Goal: Book appointment/travel/reservation

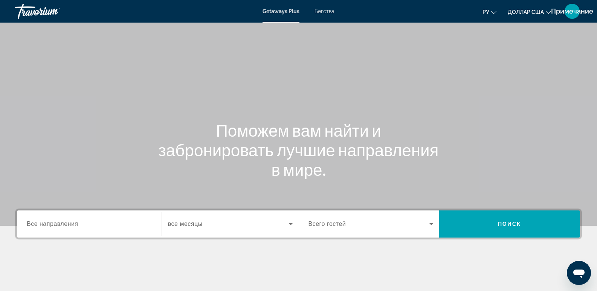
click at [74, 221] on span "Все направления" at bounding box center [53, 224] width 52 height 6
click at [74, 221] on input "Destination Все направления" at bounding box center [89, 224] width 125 height 9
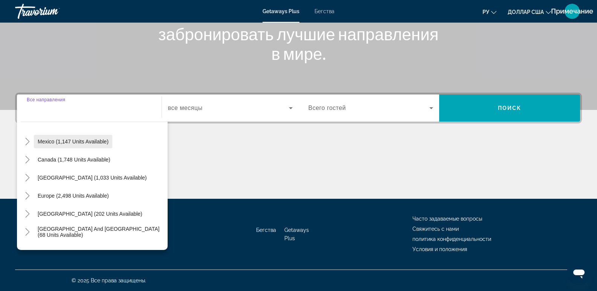
scroll to position [63, 0]
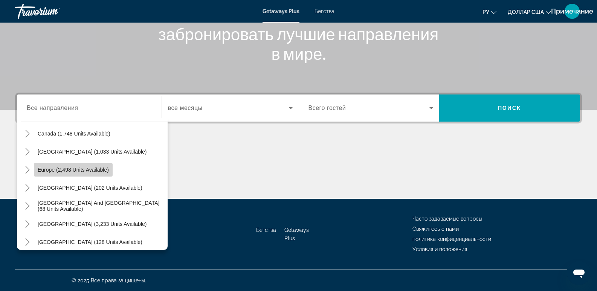
click at [89, 171] on span "Europe (2,498 units available)" at bounding box center [73, 170] width 71 height 6
type input "**********"
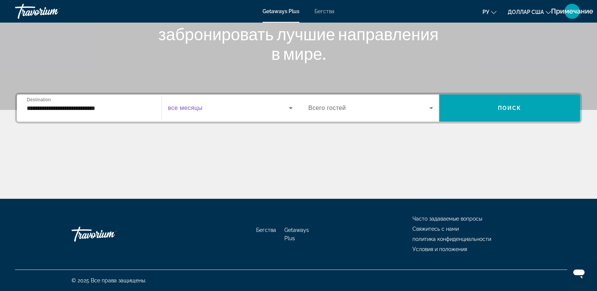
click at [287, 109] on icon "Виджет поиска" at bounding box center [290, 108] width 9 height 9
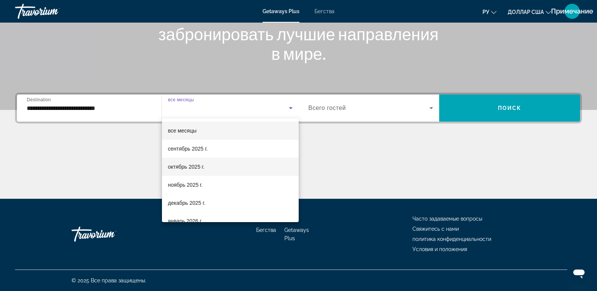
click at [189, 168] on font "октябрь 2025 г." at bounding box center [186, 167] width 37 height 6
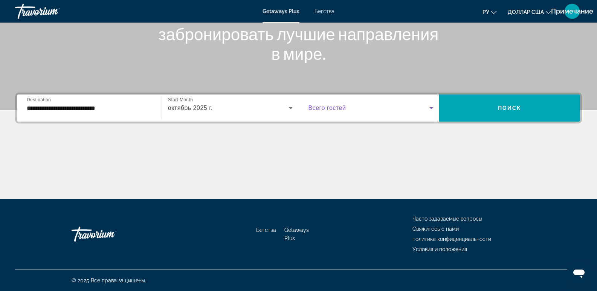
click at [433, 108] on icon "Виджет поиска" at bounding box center [431, 108] width 9 height 9
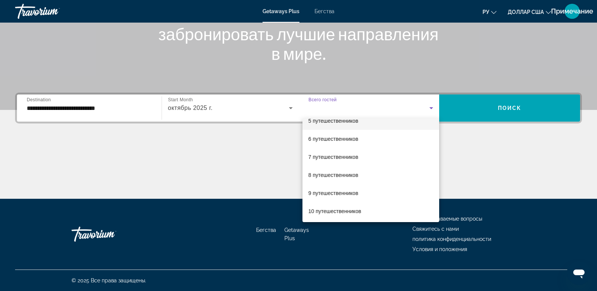
scroll to position [83, 0]
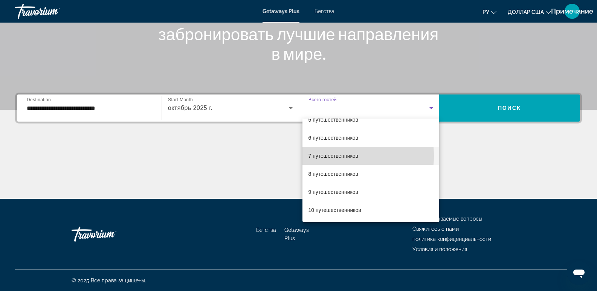
click at [330, 156] on font "7 путешественников" at bounding box center [333, 156] width 50 height 6
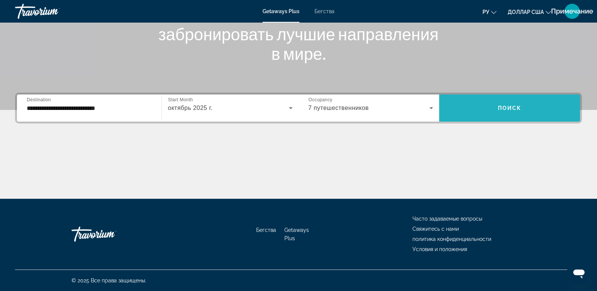
click at [508, 109] on span "Поиск" at bounding box center [510, 108] width 24 height 6
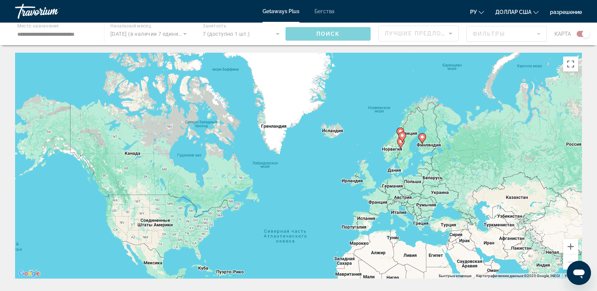
drag, startPoint x: 397, startPoint y: 126, endPoint x: 400, endPoint y: 208, distance: 82.1
click at [401, 209] on div "Чтобы активировать перетаскивание с помощью кнопок, нажмите Alt + Ввод. После э…" at bounding box center [298, 166] width 567 height 226
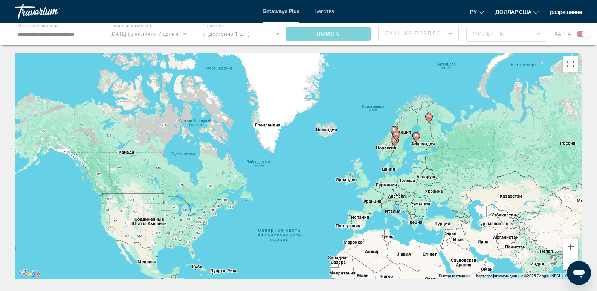
click at [402, 138] on div "Чтобы активировать перетаскивание с помощью кнопок, нажмите Alt + Ввод. После э…" at bounding box center [298, 166] width 567 height 226
click at [405, 137] on div "Чтобы активировать перетаскивание с помощью кнопок, нажмите Alt + Ввод. После э…" at bounding box center [298, 166] width 567 height 226
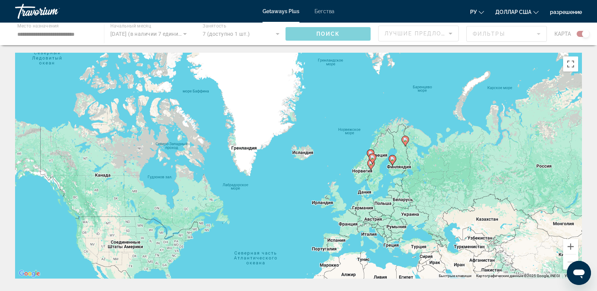
drag, startPoint x: 405, startPoint y: 137, endPoint x: 365, endPoint y: 171, distance: 52.4
click at [365, 171] on div "Чтобы активировать перетаскивание с помощью кнопок, нажмите Alt + Ввод. После э…" at bounding box center [298, 166] width 567 height 226
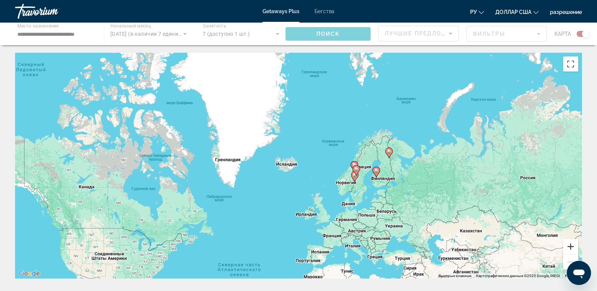
click at [573, 247] on button "Увеличить" at bounding box center [570, 246] width 15 height 15
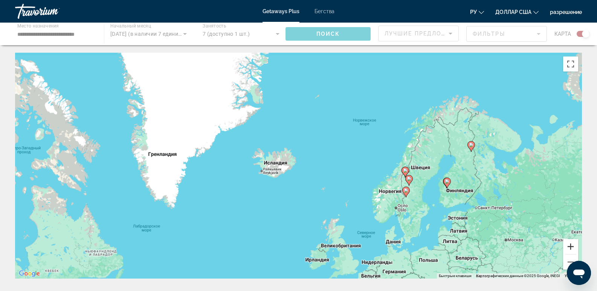
click at [573, 247] on button "Увеличить" at bounding box center [570, 246] width 15 height 15
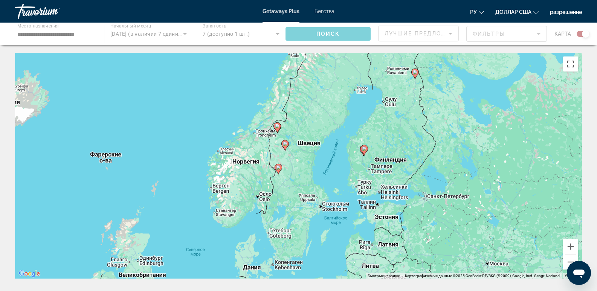
drag, startPoint x: 514, startPoint y: 247, endPoint x: 270, endPoint y: 189, distance: 250.9
click at [270, 189] on div "Чтобы активировать перетаскивание с помощью кнопок, нажмите Alt + Ввод. После э…" at bounding box center [298, 166] width 567 height 226
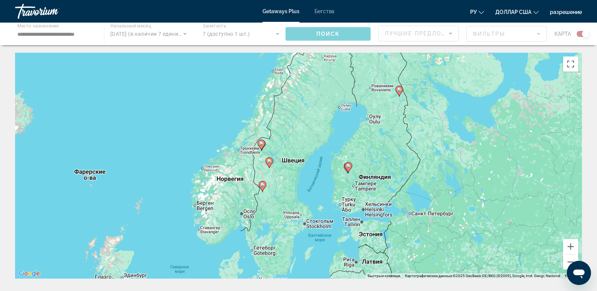
drag, startPoint x: 320, startPoint y: 178, endPoint x: 325, endPoint y: 200, distance: 22.4
click at [325, 200] on div "Чтобы активировать перетаскивание с помощью кнопок, нажмите Alt + Ввод. После э…" at bounding box center [298, 166] width 567 height 226
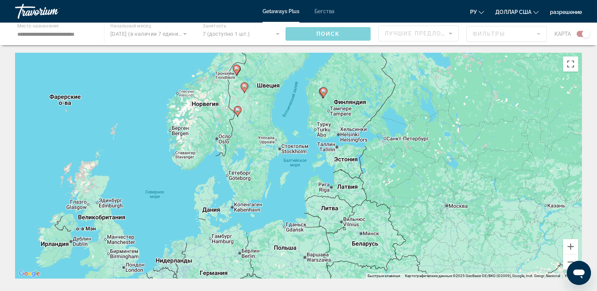
drag, startPoint x: 407, startPoint y: 142, endPoint x: 383, endPoint y: 68, distance: 78.5
click at [383, 68] on div "Чтобы активировать перетаскивание с помощью кнопок, нажмите Alt + Ввод. После э…" at bounding box center [298, 166] width 567 height 226
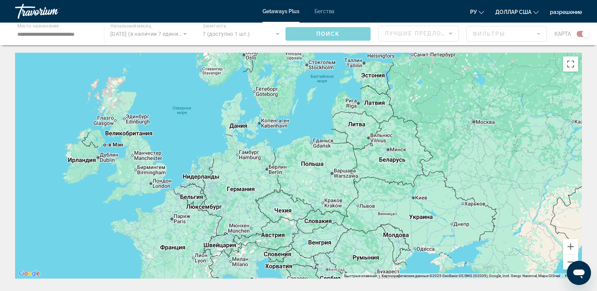
drag, startPoint x: 329, startPoint y: 185, endPoint x: 356, endPoint y: 118, distance: 72.7
click at [356, 101] on div "Чтобы активировать перетаскивание с помощью кнопок, нажмите Alt + Ввод. После э…" at bounding box center [298, 166] width 567 height 226
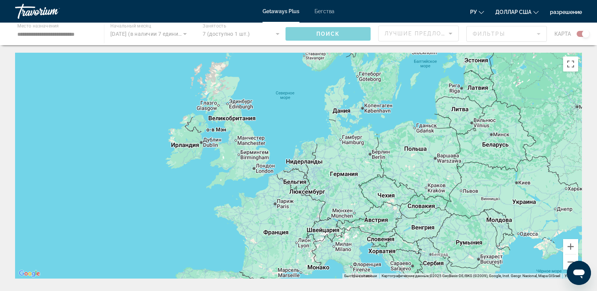
drag, startPoint x: 358, startPoint y: 212, endPoint x: 462, endPoint y: 196, distance: 105.9
click at [462, 196] on div "Чтобы активировать перетаскивание с помощью кнопок, нажмите Alt + Ввод. После э…" at bounding box center [298, 166] width 567 height 226
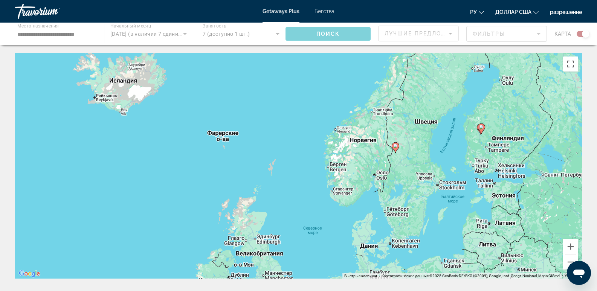
drag, startPoint x: 320, startPoint y: 169, endPoint x: 295, endPoint y: 299, distance: 131.9
click at [295, 291] on html "**********" at bounding box center [298, 145] width 597 height 291
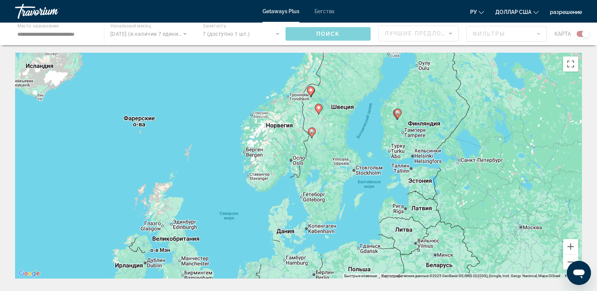
drag, startPoint x: 167, startPoint y: 78, endPoint x: 166, endPoint y: 41, distance: 36.2
click at [167, 76] on div "Чтобы активировать перетаскивание с помощью кнопок, нажмите Alt + Ввод. После э…" at bounding box center [298, 166] width 567 height 226
click at [577, 95] on div "Чтобы активировать перетаскивание с помощью кнопок, нажмите Alt + Ввод. После э…" at bounding box center [298, 166] width 567 height 226
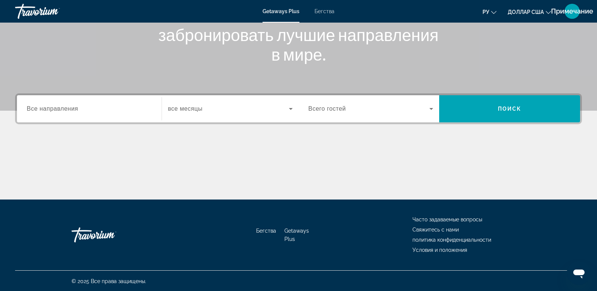
scroll to position [116, 0]
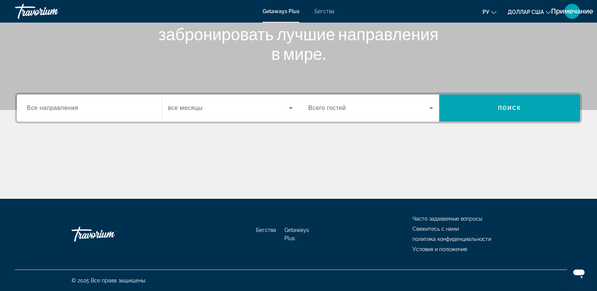
click at [77, 111] on label "Destination Все направления" at bounding box center [53, 108] width 52 height 7
click at [77, 111] on input "Destination Все направления" at bounding box center [89, 108] width 125 height 9
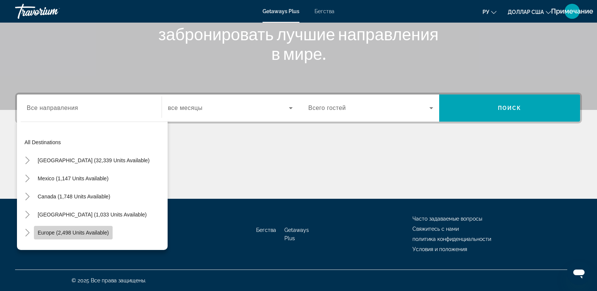
click at [84, 233] on span "Europe (2,498 units available)" at bounding box center [73, 233] width 71 height 6
type input "**********"
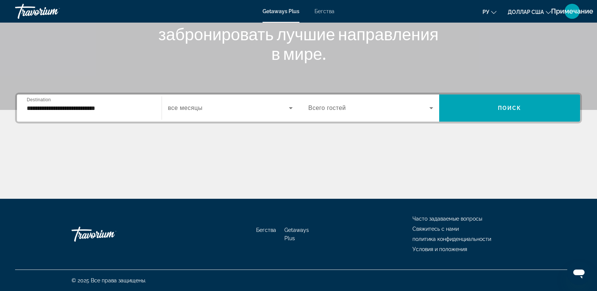
click at [195, 106] on span "все месяцы" at bounding box center [185, 108] width 35 height 6
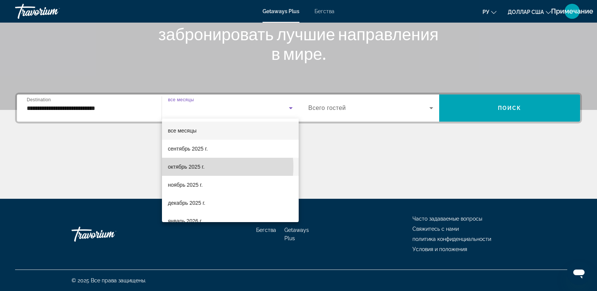
click at [204, 167] on font "октябрь 2025 г." at bounding box center [186, 167] width 37 height 6
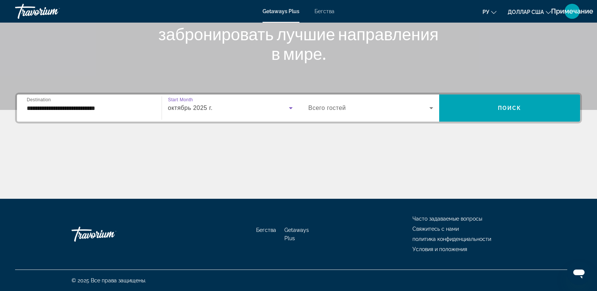
click at [430, 106] on icon "Виджет поиска" at bounding box center [431, 108] width 9 height 9
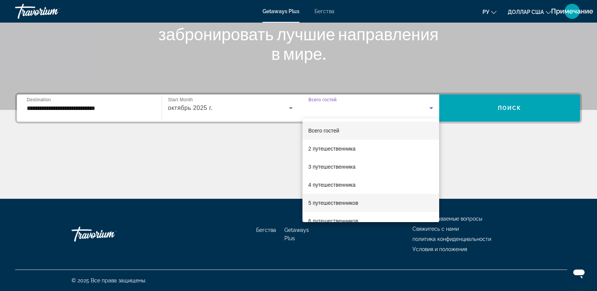
click at [351, 199] on span "5 путешественников" at bounding box center [333, 202] width 50 height 9
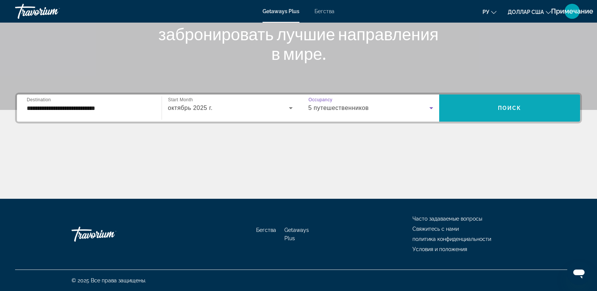
click at [509, 109] on span "Поиск" at bounding box center [510, 108] width 24 height 6
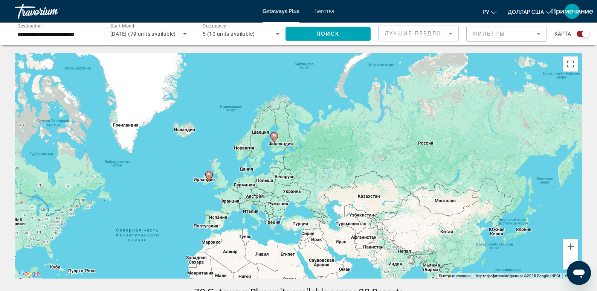
drag, startPoint x: 496, startPoint y: 111, endPoint x: 357, endPoint y: 193, distance: 161.7
click at [357, 193] on div "Чтобы активировать перетаскивание с помощью клавиатуры, нажмите Alt + Ввод. Пос…" at bounding box center [298, 166] width 567 height 226
